Goal: Book appointment/travel/reservation

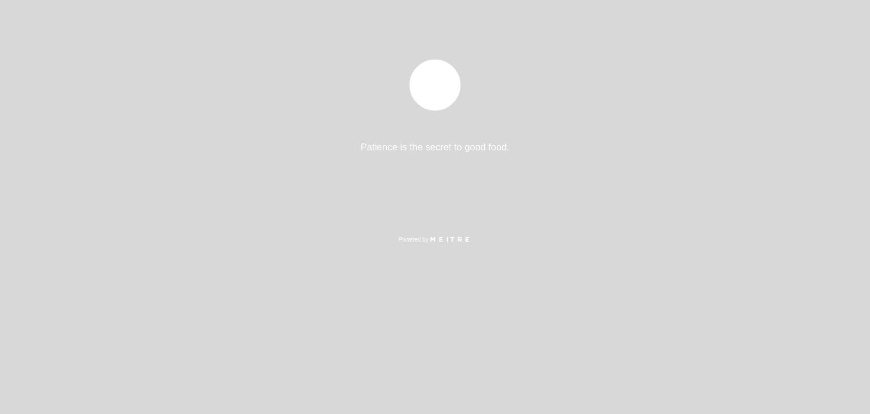
select select "es"
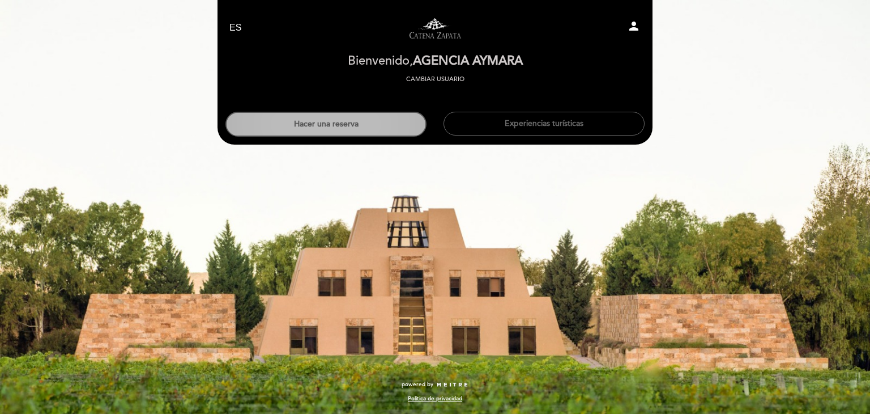
click at [316, 125] on button "Hacer una reserva" at bounding box center [325, 124] width 201 height 25
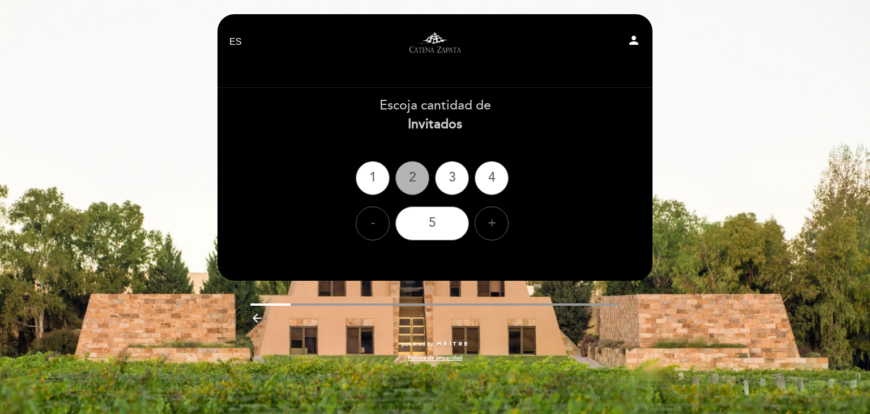
click at [401, 177] on div "2" at bounding box center [412, 178] width 34 height 34
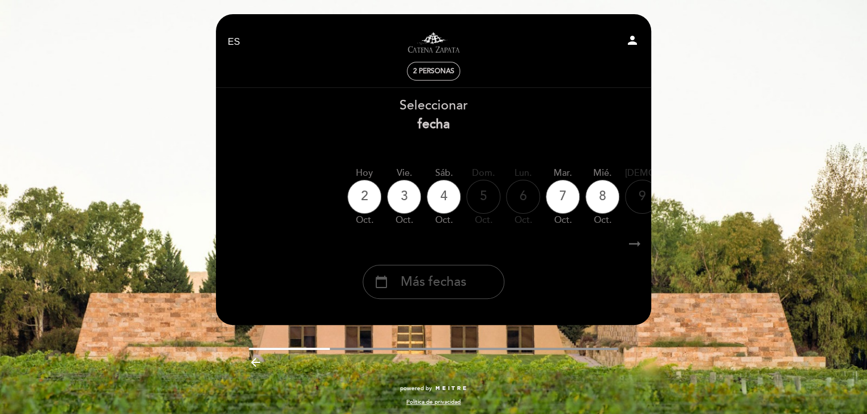
click at [412, 284] on span "Más fechas" at bounding box center [434, 281] width 66 height 19
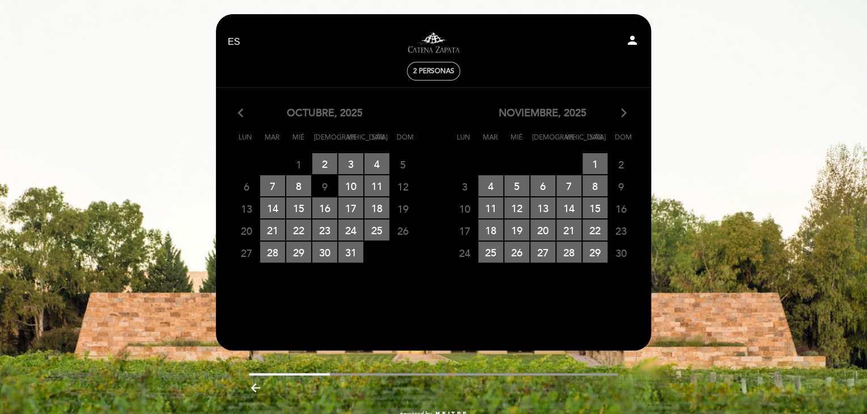
click at [620, 113] on icon "arrow_forward_ios" at bounding box center [624, 113] width 10 height 15
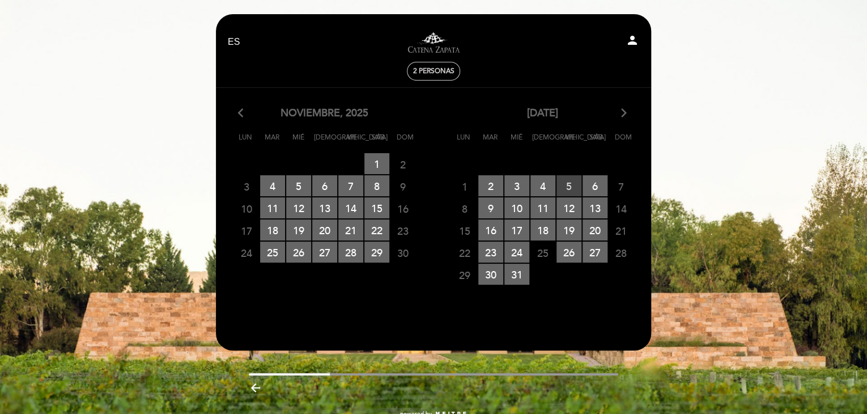
click at [570, 185] on span "5 RESERVAS DISPONIBLES" at bounding box center [568, 185] width 25 height 21
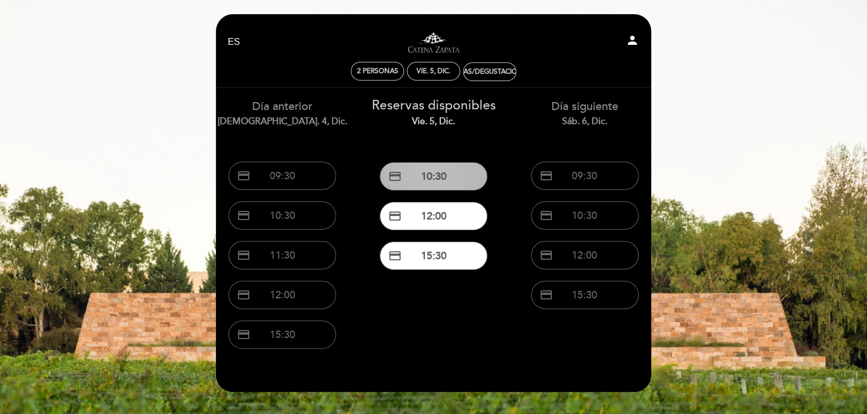
click at [421, 171] on button "credit_card 10:30" at bounding box center [434, 176] width 108 height 28
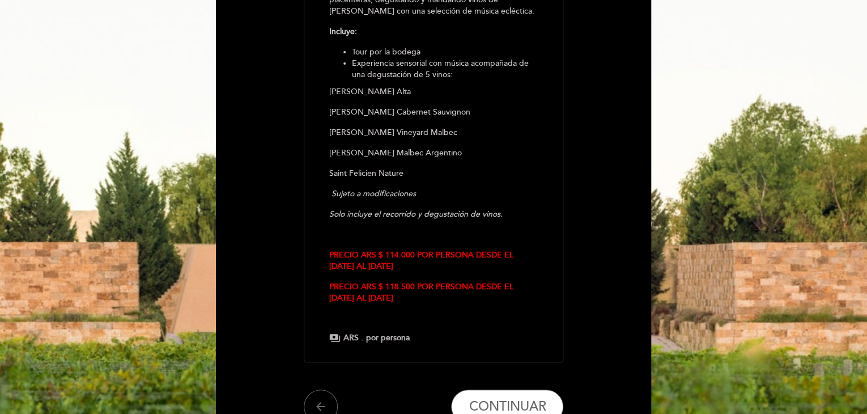
scroll to position [227, 0]
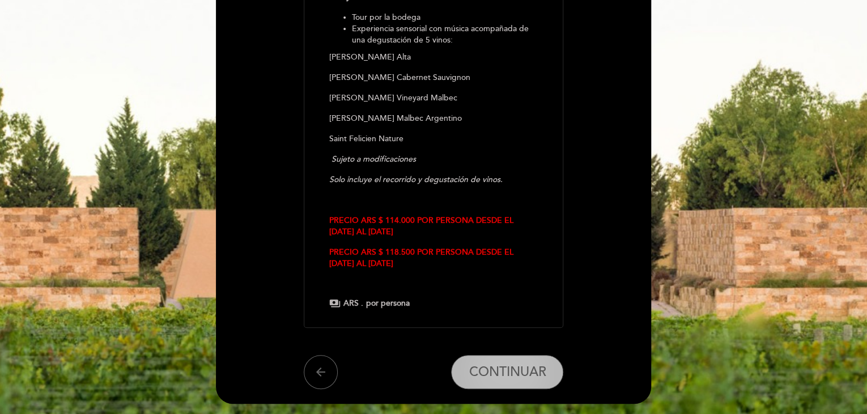
click at [510, 361] on button "CONTINUAR" at bounding box center [507, 372] width 112 height 34
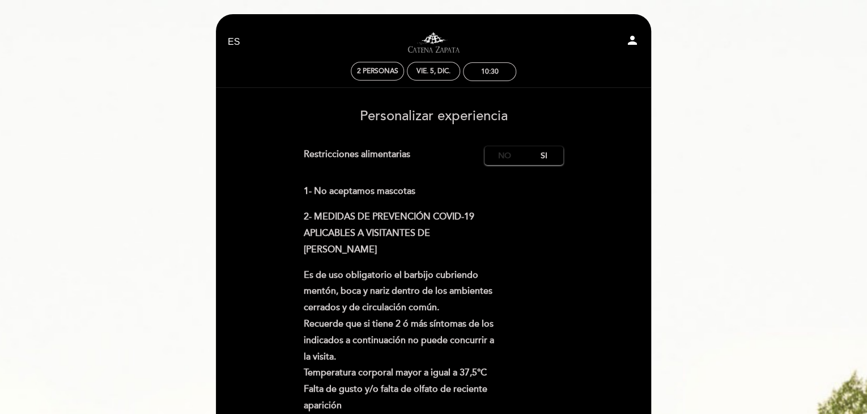
click at [497, 155] on label "No" at bounding box center [504, 155] width 40 height 19
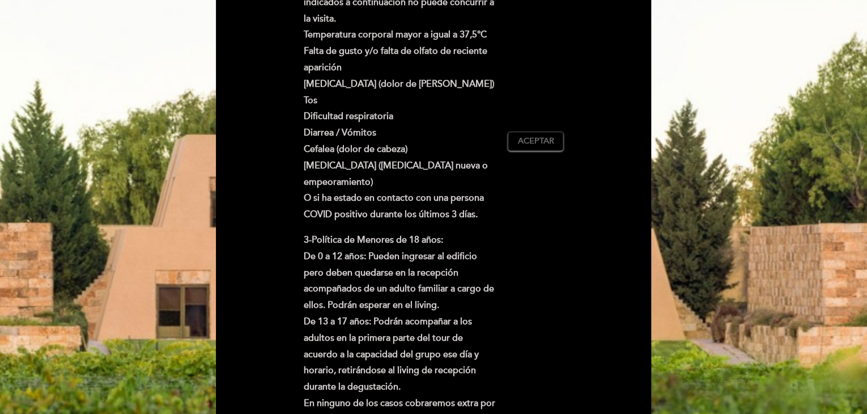
scroll to position [340, 0]
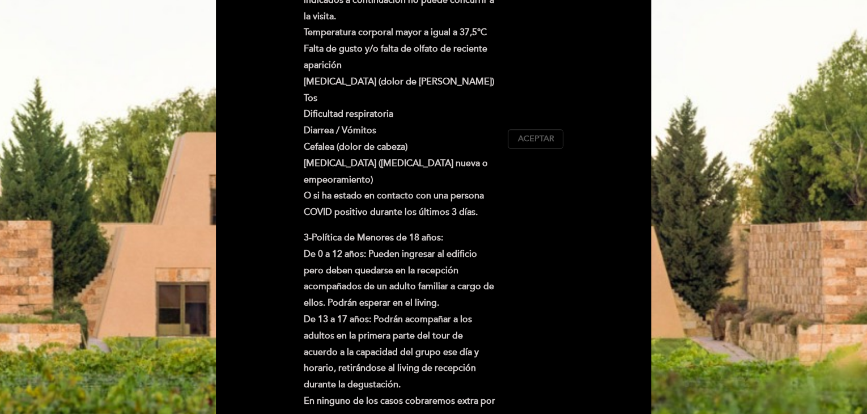
click at [521, 139] on span "Aceptar" at bounding box center [535, 139] width 36 height 12
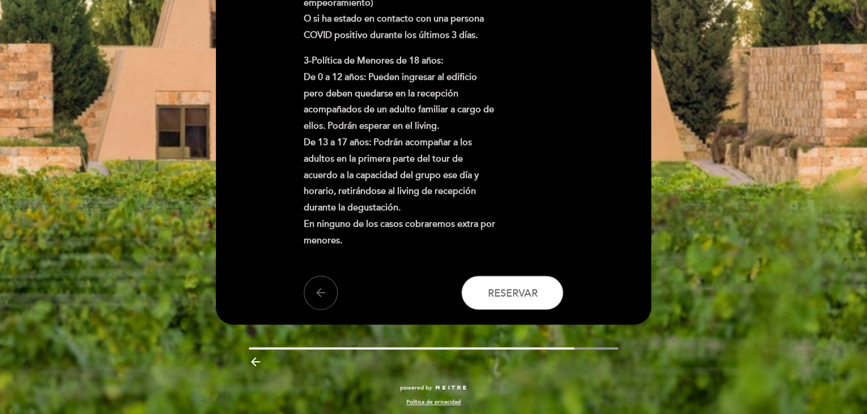
scroll to position [520, 0]
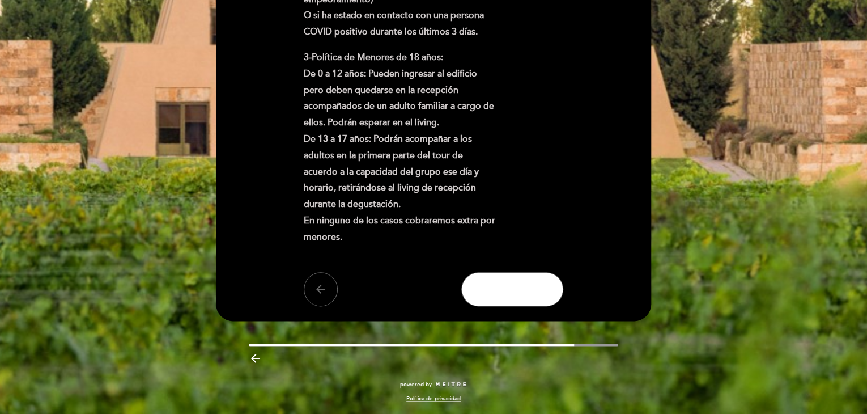
click at [527, 283] on span "Reservar" at bounding box center [512, 289] width 50 height 12
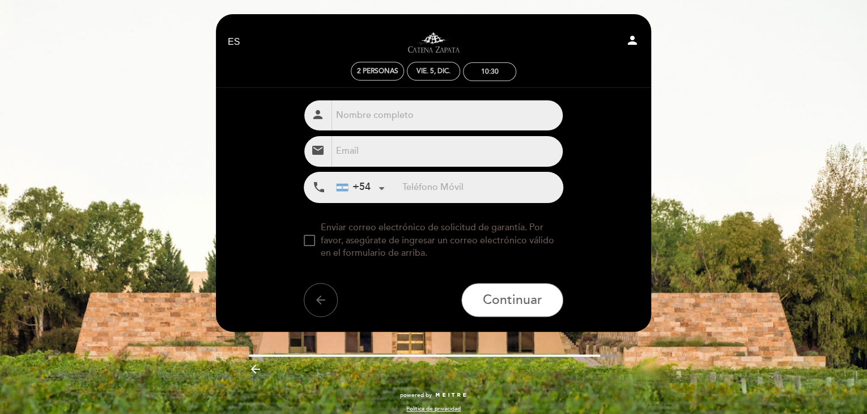
click at [436, 100] on input "text" at bounding box center [447, 115] width 232 height 30
type input "[PERSON_NAME] OK TURISMO AYMARA"
click at [348, 155] on input "email" at bounding box center [447, 151] width 232 height 30
type input "[EMAIL_ADDRESS][DOMAIN_NAME]"
click at [456, 189] on input "tel" at bounding box center [482, 187] width 160 height 30
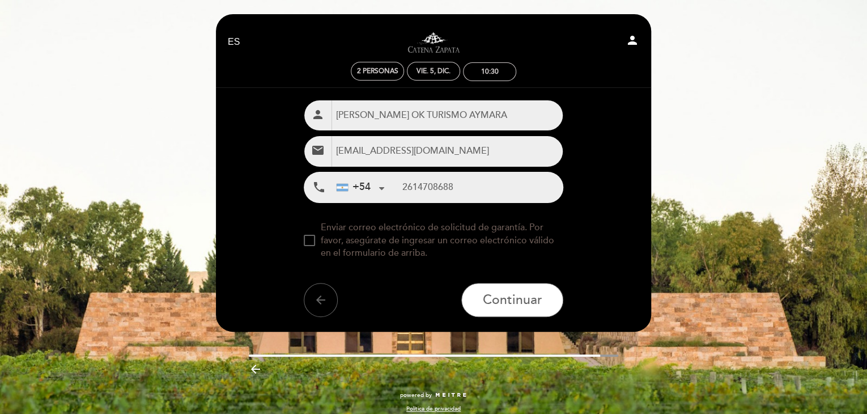
type input "2614708688"
click at [306, 242] on div at bounding box center [309, 240] width 11 height 11
click at [514, 294] on span "Continuar" at bounding box center [512, 300] width 59 height 16
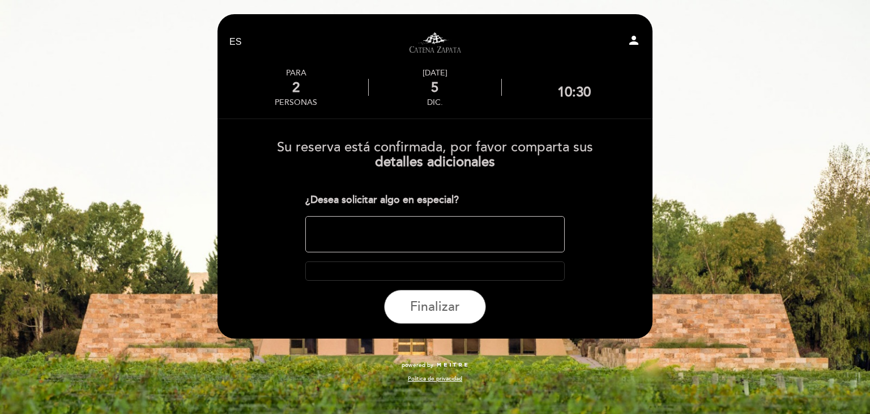
click at [378, 226] on textarea at bounding box center [435, 234] width 260 height 36
type textarea "ok aymara"
click at [425, 300] on span "Finalizar" at bounding box center [435, 307] width 50 height 16
